Goal: Transaction & Acquisition: Purchase product/service

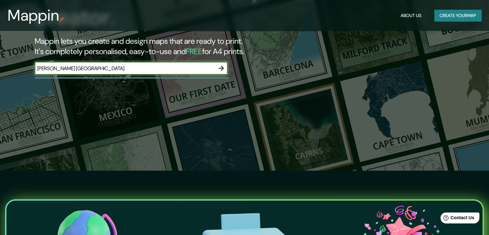
type input "[PERSON_NAME] [GEOGRAPHIC_DATA]"
click at [223, 70] on icon "button" at bounding box center [221, 68] width 8 height 8
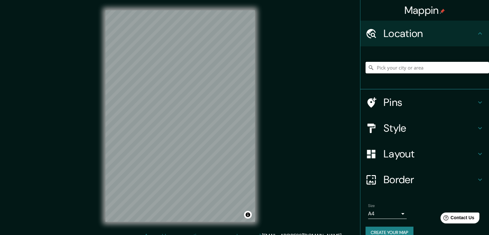
click at [400, 66] on input "Pick your city or area" at bounding box center [427, 68] width 123 height 12
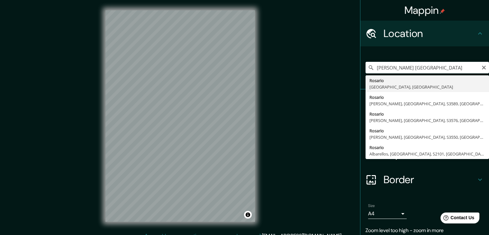
type input "[GEOGRAPHIC_DATA], [GEOGRAPHIC_DATA], [GEOGRAPHIC_DATA]"
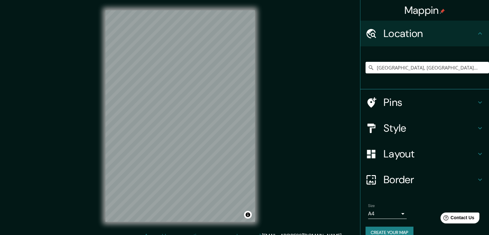
click at [397, 98] on h4 "Pins" at bounding box center [430, 102] width 93 height 13
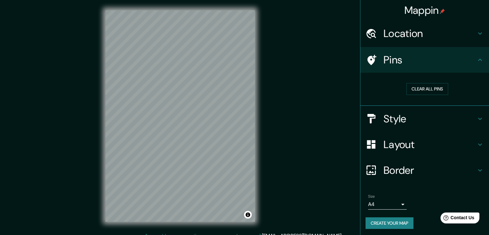
click at [402, 63] on h4 "Pins" at bounding box center [430, 59] width 93 height 13
click at [389, 120] on h4 "Style" at bounding box center [430, 118] width 93 height 13
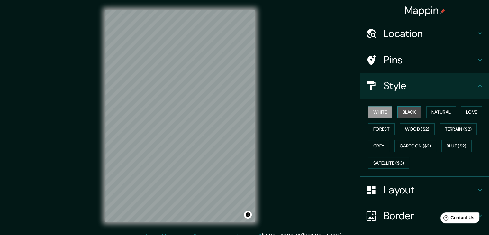
click at [403, 110] on button "Black" at bounding box center [409, 112] width 24 height 12
click at [376, 113] on button "White" at bounding box center [380, 112] width 24 height 12
click at [377, 130] on button "Forest" at bounding box center [381, 129] width 27 height 12
click at [376, 110] on button "White" at bounding box center [380, 112] width 24 height 12
click at [411, 131] on button "Wood ($2)" at bounding box center [417, 129] width 35 height 12
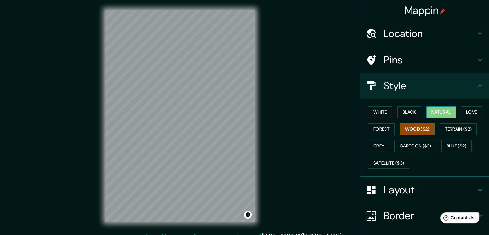
click at [442, 115] on button "Natural" at bounding box center [441, 112] width 30 height 12
click at [465, 111] on button "Love" at bounding box center [471, 112] width 21 height 12
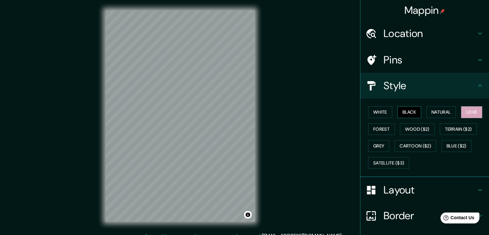
click at [410, 113] on button "Black" at bounding box center [409, 112] width 24 height 12
click at [469, 113] on button "Love" at bounding box center [471, 112] width 21 height 12
click at [374, 145] on button "Grey" at bounding box center [378, 146] width 21 height 12
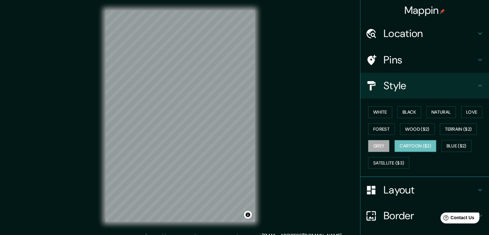
click at [415, 147] on button "Cartoon ($2)" at bounding box center [416, 146] width 42 height 12
click at [377, 113] on button "White" at bounding box center [380, 112] width 24 height 12
click at [428, 165] on div "White Black Natural Love Forest Wood ($2) Terrain ($2) Grey Cartoon ($2) Blue (…" at bounding box center [427, 138] width 123 height 68
click at [422, 184] on h4 "Layout" at bounding box center [430, 189] width 93 height 13
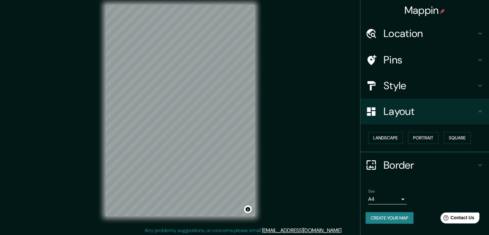
scroll to position [7, 0]
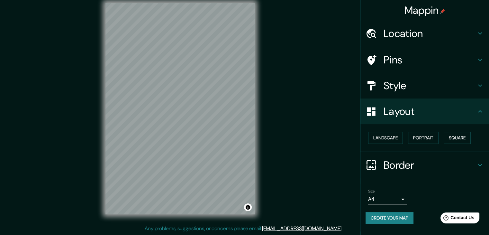
click at [400, 196] on body "Mappin Location [GEOGRAPHIC_DATA], [GEOGRAPHIC_DATA], [GEOGRAPHIC_DATA] Pins St…" at bounding box center [244, 110] width 489 height 235
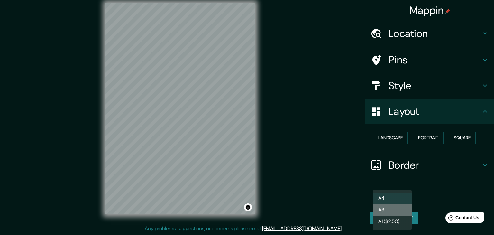
click at [387, 210] on li "A3" at bounding box center [392, 210] width 39 height 12
type input "a4"
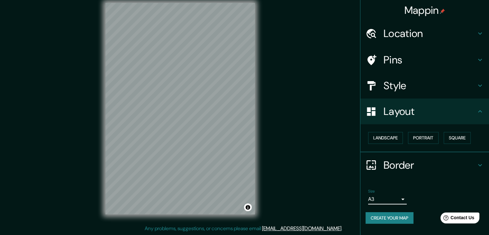
click at [426, 190] on div "Size A3 a4" at bounding box center [425, 196] width 118 height 21
click at [394, 138] on button "Landscape" at bounding box center [385, 138] width 35 height 12
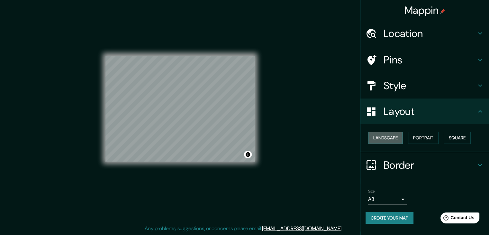
click at [386, 142] on button "Landscape" at bounding box center [385, 138] width 35 height 12
click at [415, 137] on button "Portrait" at bounding box center [423, 138] width 31 height 12
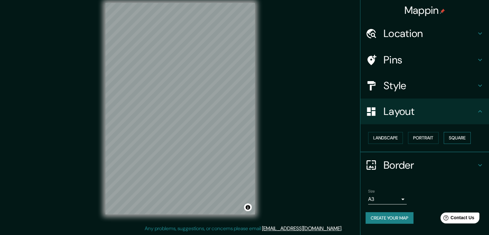
click at [454, 137] on button "Square" at bounding box center [457, 138] width 27 height 12
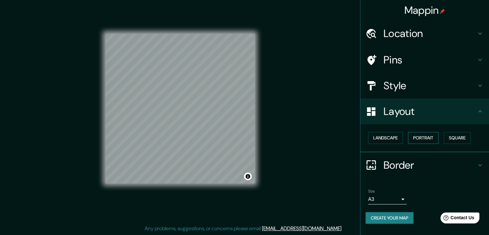
click at [414, 137] on button "Portrait" at bounding box center [423, 138] width 31 height 12
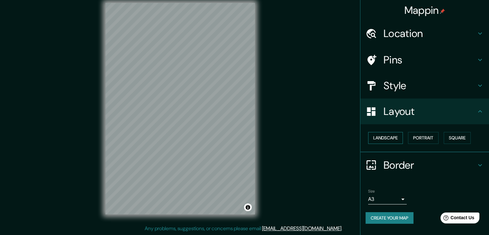
click at [390, 138] on button "Landscape" at bounding box center [385, 138] width 35 height 12
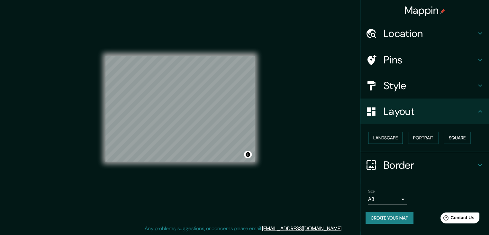
click at [398, 139] on button "Landscape" at bounding box center [385, 138] width 35 height 12
click at [425, 136] on button "Portrait" at bounding box center [423, 138] width 31 height 12
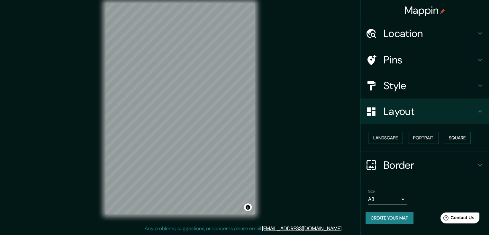
click at [483, 57] on icon at bounding box center [480, 60] width 8 height 8
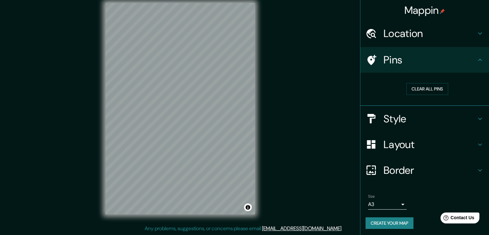
click at [469, 26] on div "Location" at bounding box center [424, 34] width 129 height 26
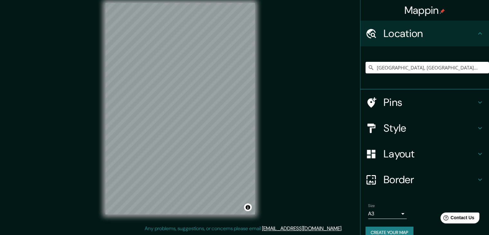
click at [470, 30] on h4 "Location" at bounding box center [430, 33] width 93 height 13
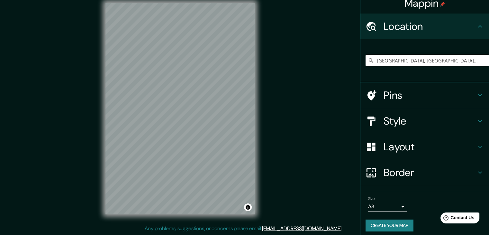
scroll to position [11, 0]
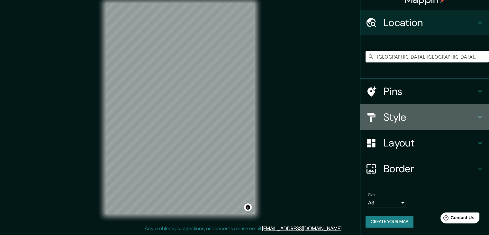
click at [437, 113] on h4 "Style" at bounding box center [430, 117] width 93 height 13
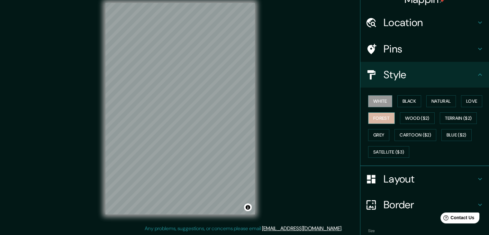
click at [378, 115] on button "Forest" at bounding box center [381, 118] width 27 height 12
click at [405, 101] on button "Black" at bounding box center [409, 101] width 24 height 12
click at [382, 97] on button "White" at bounding box center [380, 101] width 24 height 12
click at [428, 74] on h4 "Style" at bounding box center [430, 74] width 93 height 13
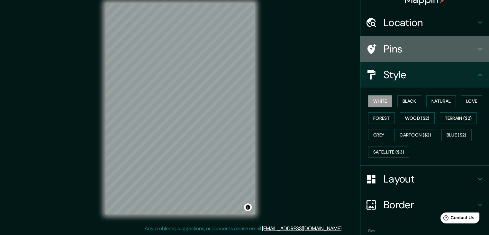
click at [463, 51] on h4 "Pins" at bounding box center [430, 48] width 93 height 13
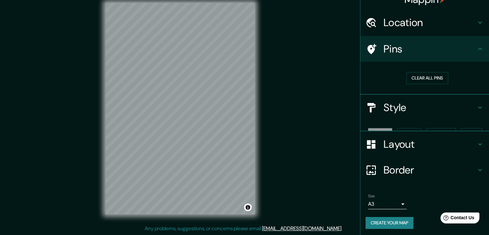
scroll to position [1, 0]
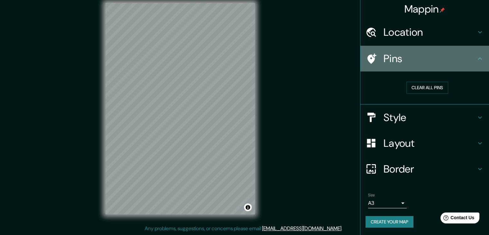
click at [452, 53] on h4 "Pins" at bounding box center [430, 58] width 93 height 13
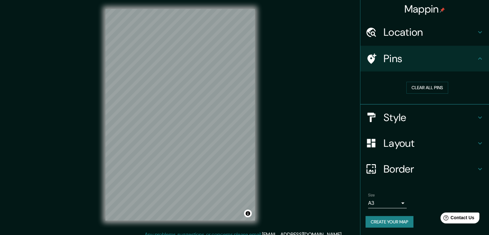
scroll to position [0, 0]
